Goal: Task Accomplishment & Management: Use online tool/utility

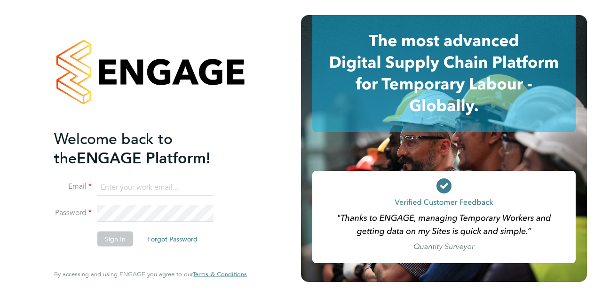
type input "[EMAIL_ADDRESS][DOMAIN_NAME]"
click at [112, 239] on button "Sign In" at bounding box center [115, 238] width 36 height 15
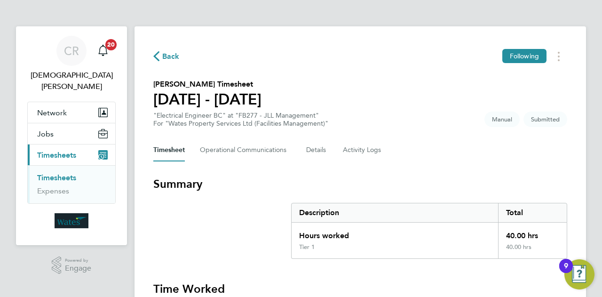
click at [516, 107] on section "[PERSON_NAME] Timesheet [DATE] - [DATE] "Electrical Engineer BC" at "FB277 - JL…" at bounding box center [360, 102] width 414 height 49
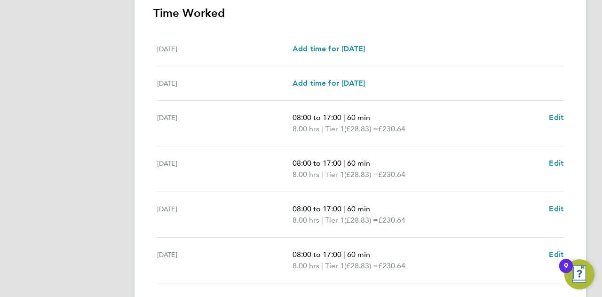
scroll to position [388, 0]
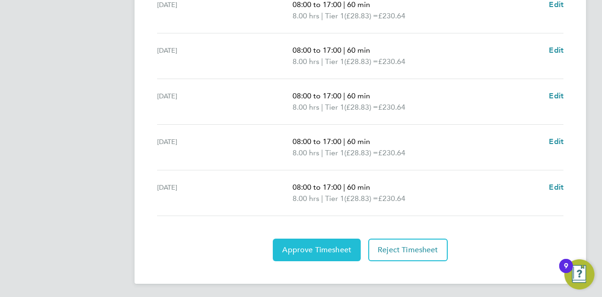
click at [292, 248] on span "Approve Timesheet" at bounding box center [316, 249] width 69 height 9
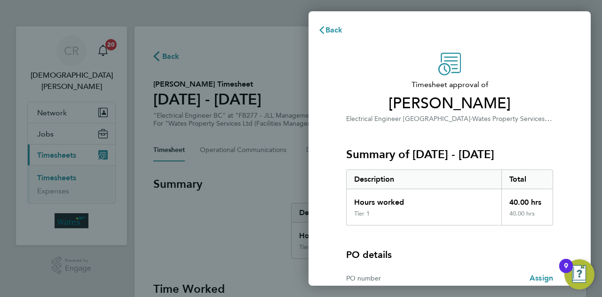
click at [520, 76] on div "Timesheet approval of [PERSON_NAME] Electrical Engineer BC · Wates Property Ser…" at bounding box center [449, 88] width 207 height 71
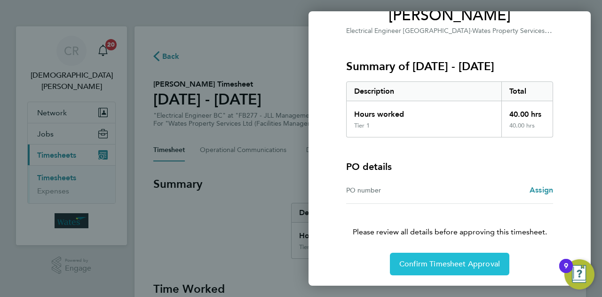
click at [407, 265] on span "Confirm Timesheet Approval" at bounding box center [449, 263] width 101 height 9
